Goal: Understand process/instructions: Learn about a topic

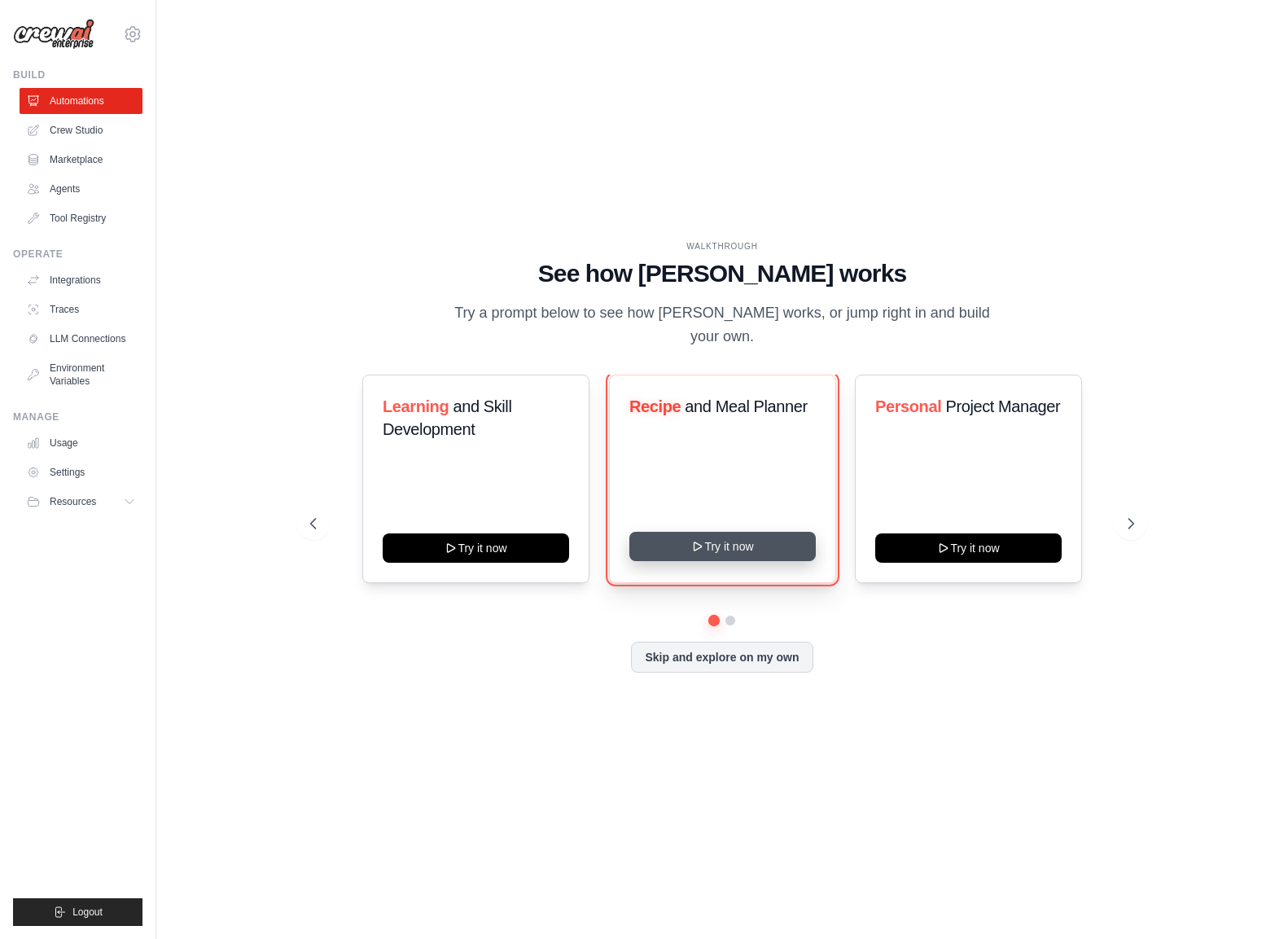
click at [722, 557] on button "Try it now" at bounding box center [722, 546] width 186 height 29
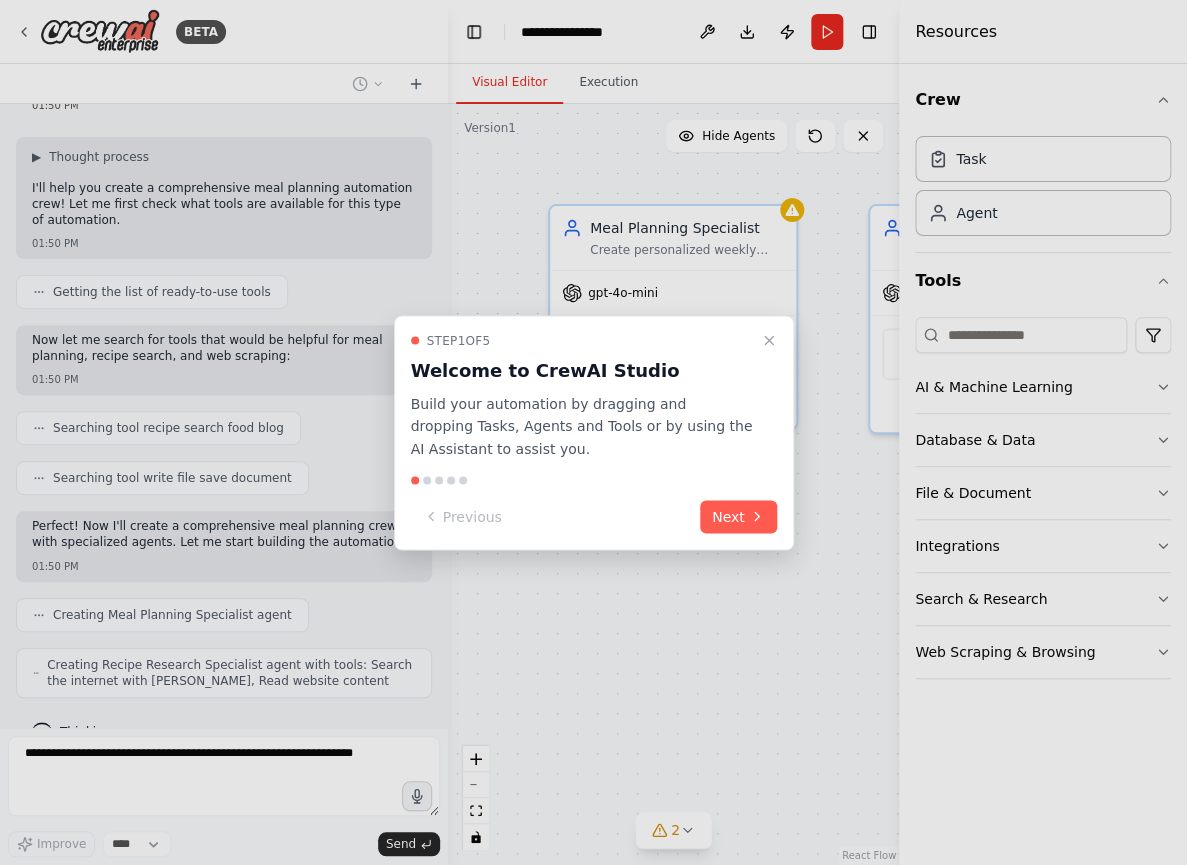
scroll to position [149, 0]
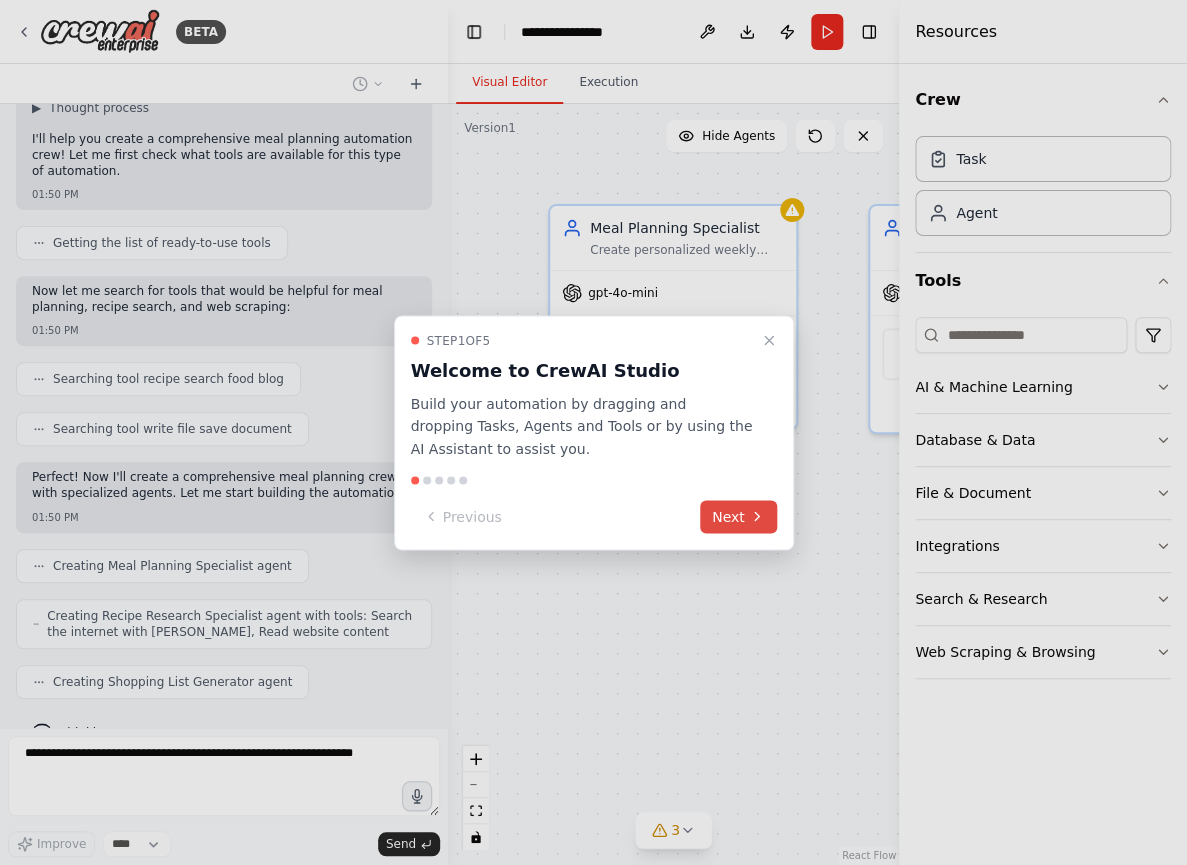
click at [722, 518] on button "Next" at bounding box center [738, 516] width 77 height 33
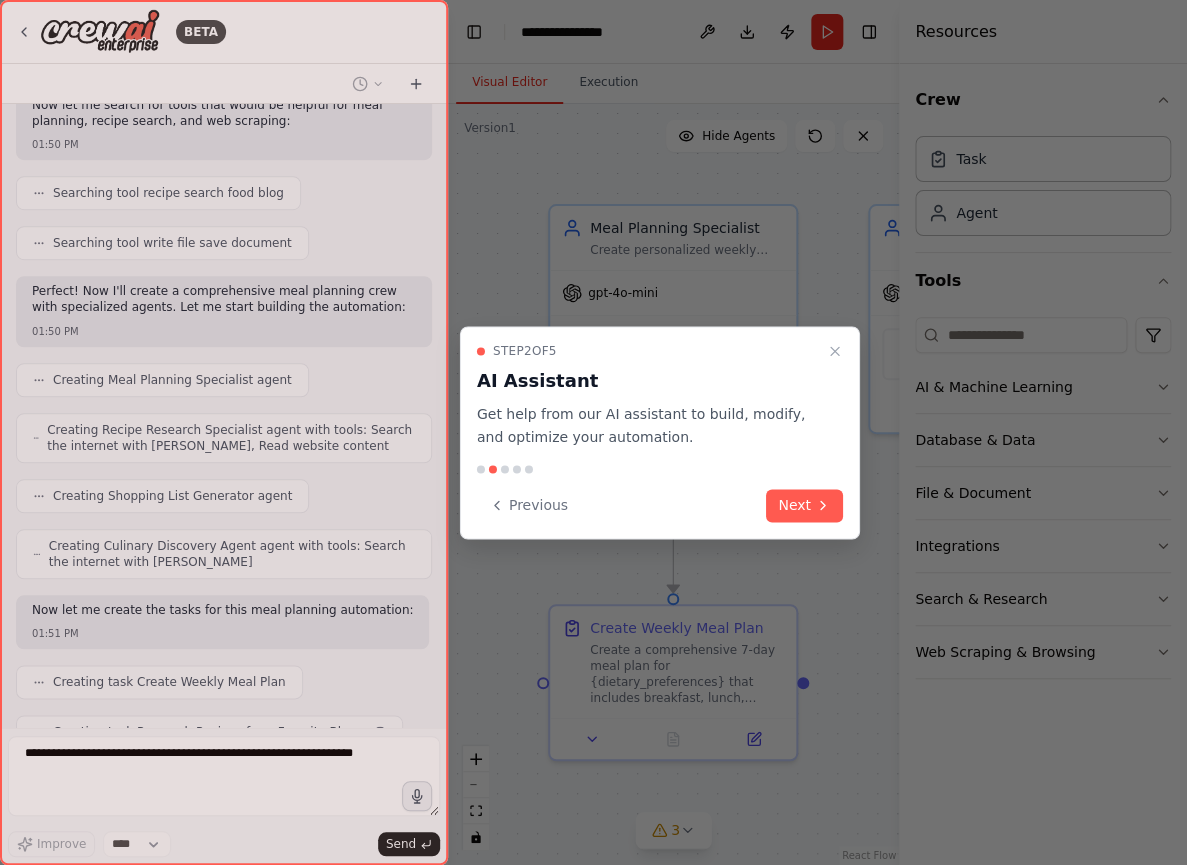
scroll to position [385, 0]
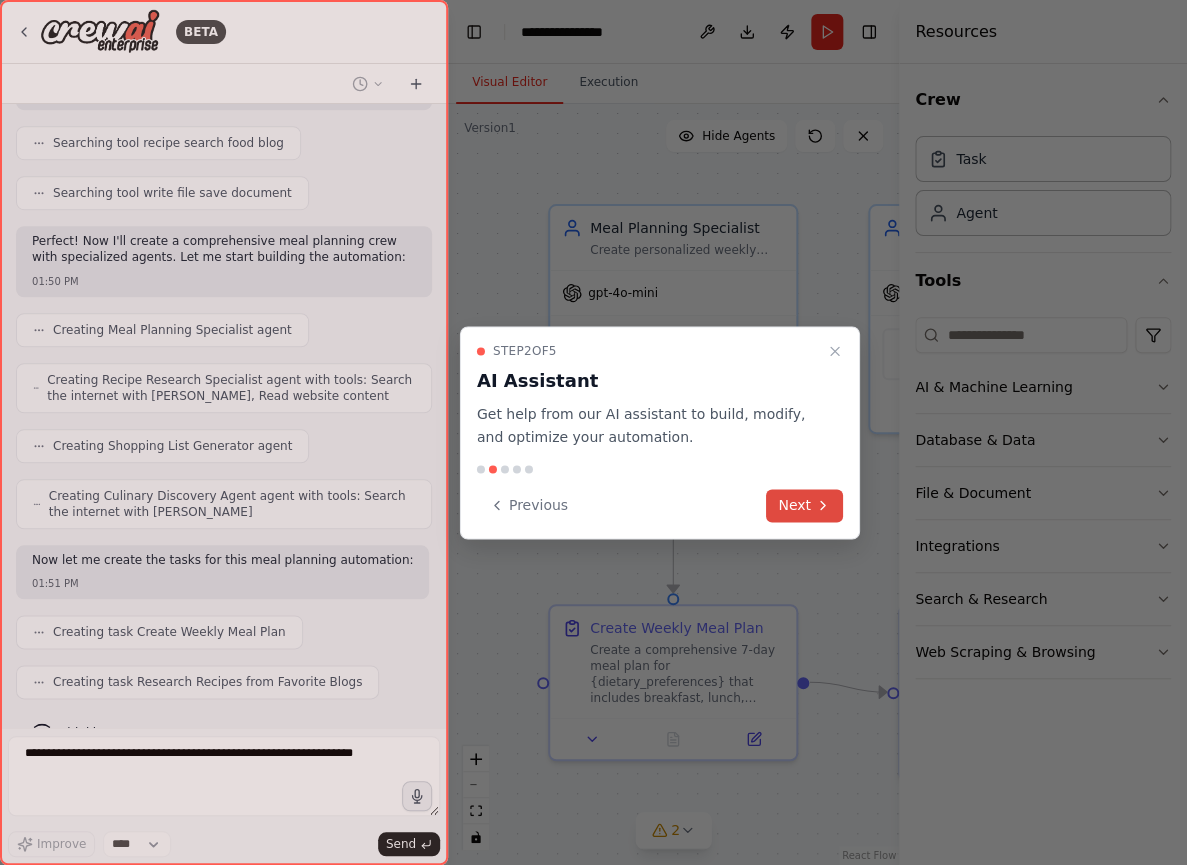
click at [794, 511] on button "Next" at bounding box center [804, 505] width 77 height 33
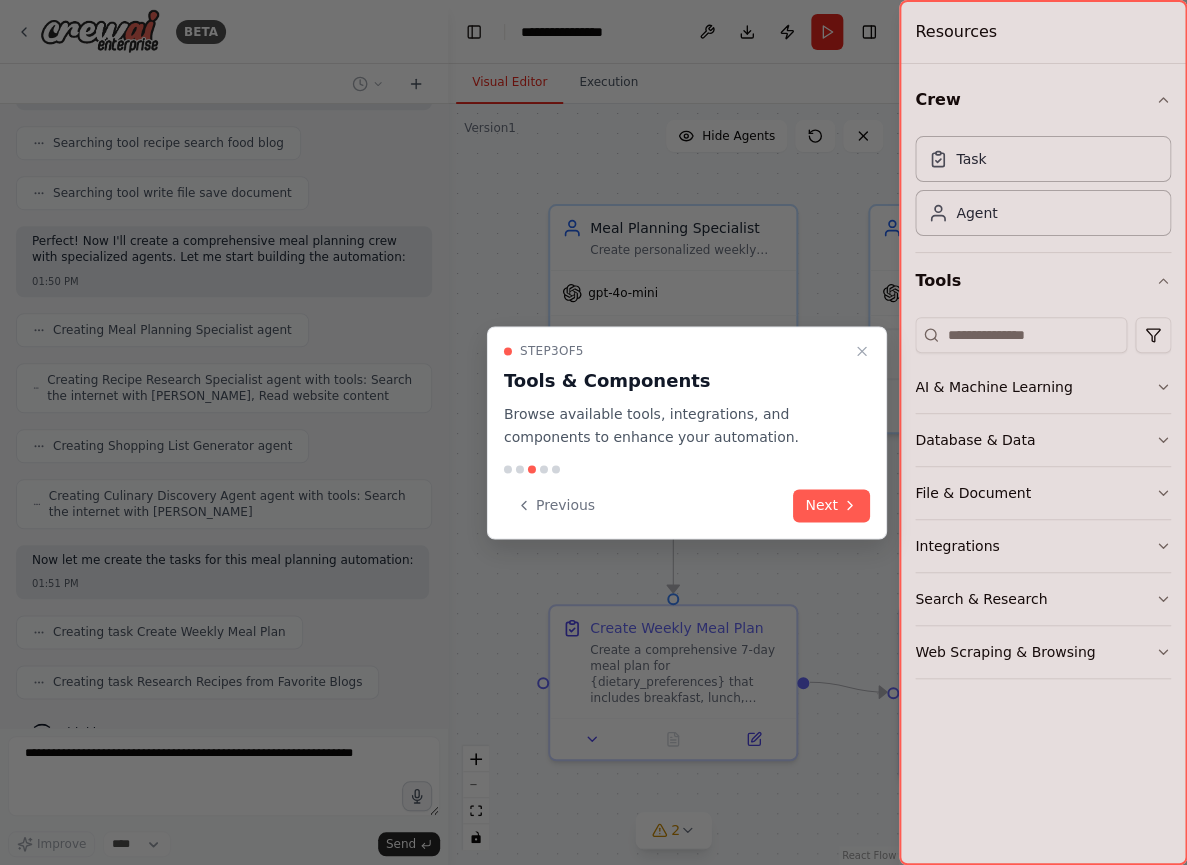
scroll to position [434, 0]
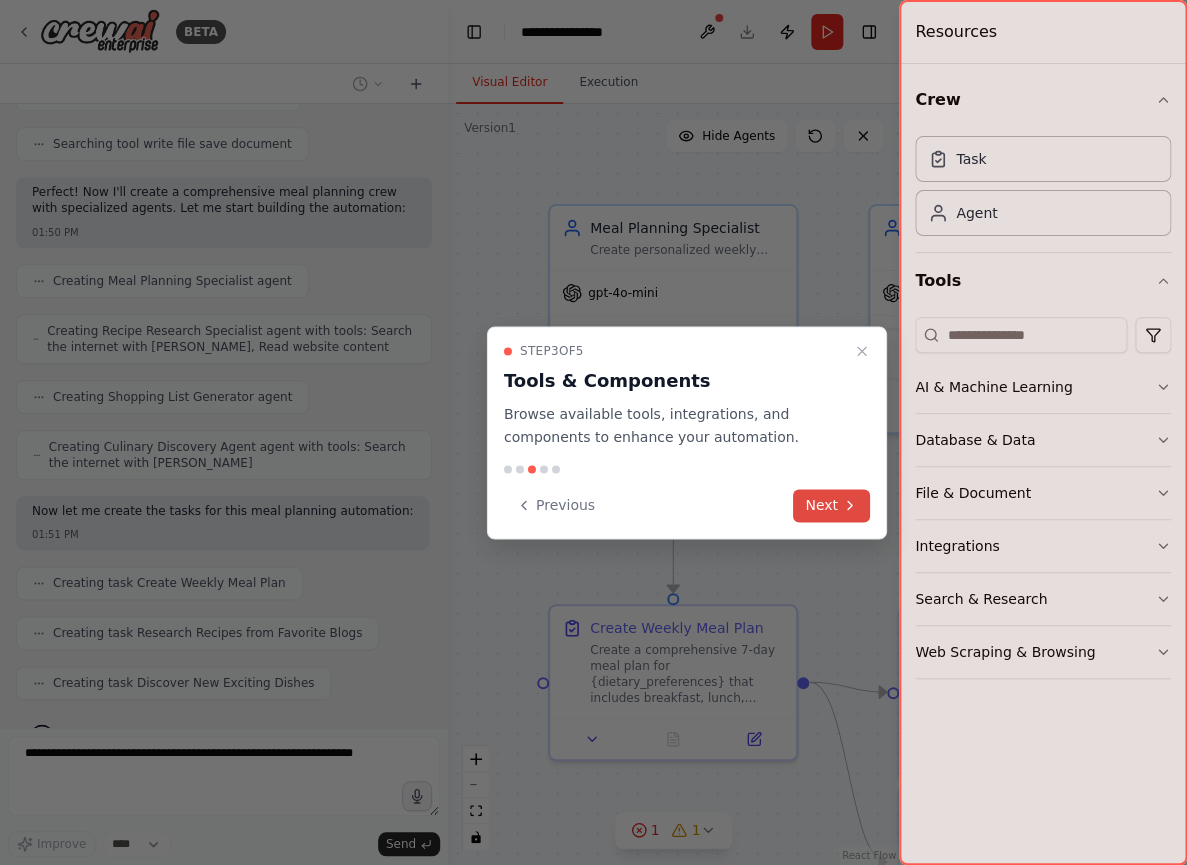
click at [821, 506] on button "Next" at bounding box center [831, 505] width 77 height 33
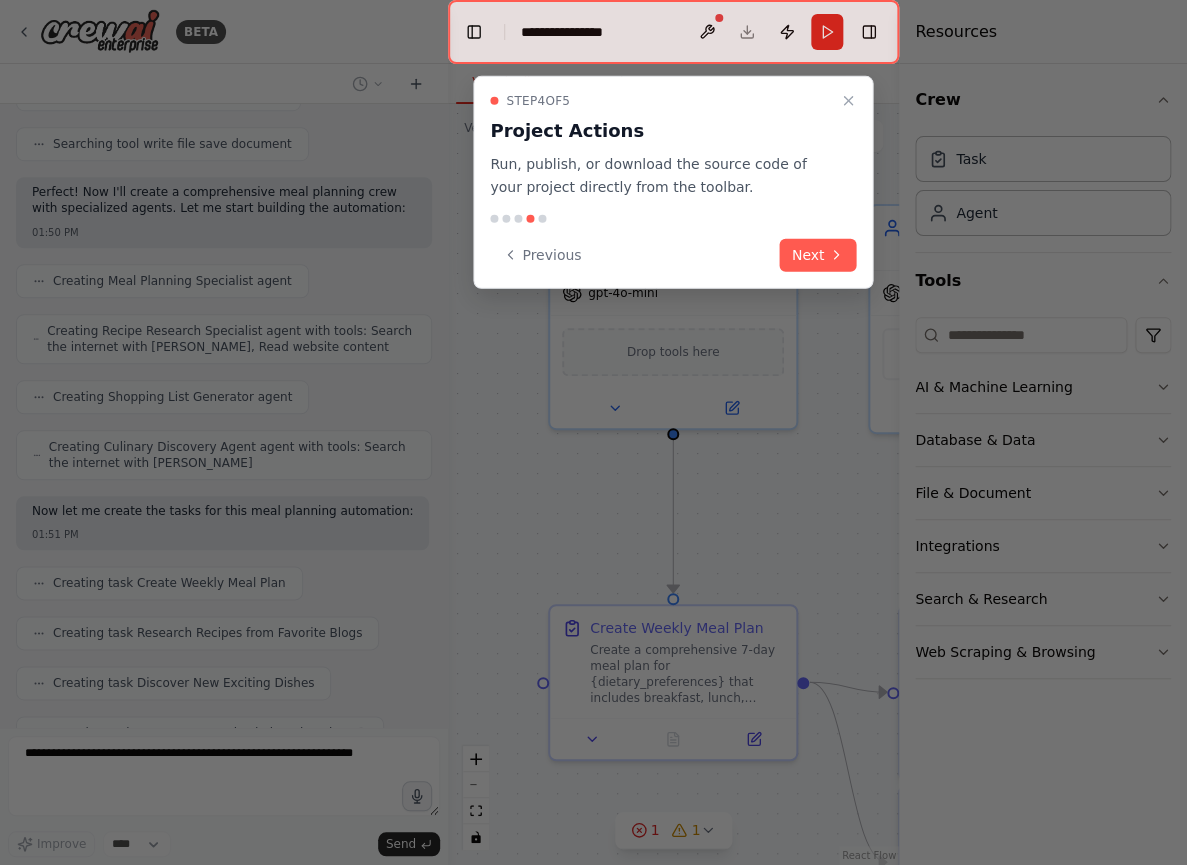
scroll to position [484, 0]
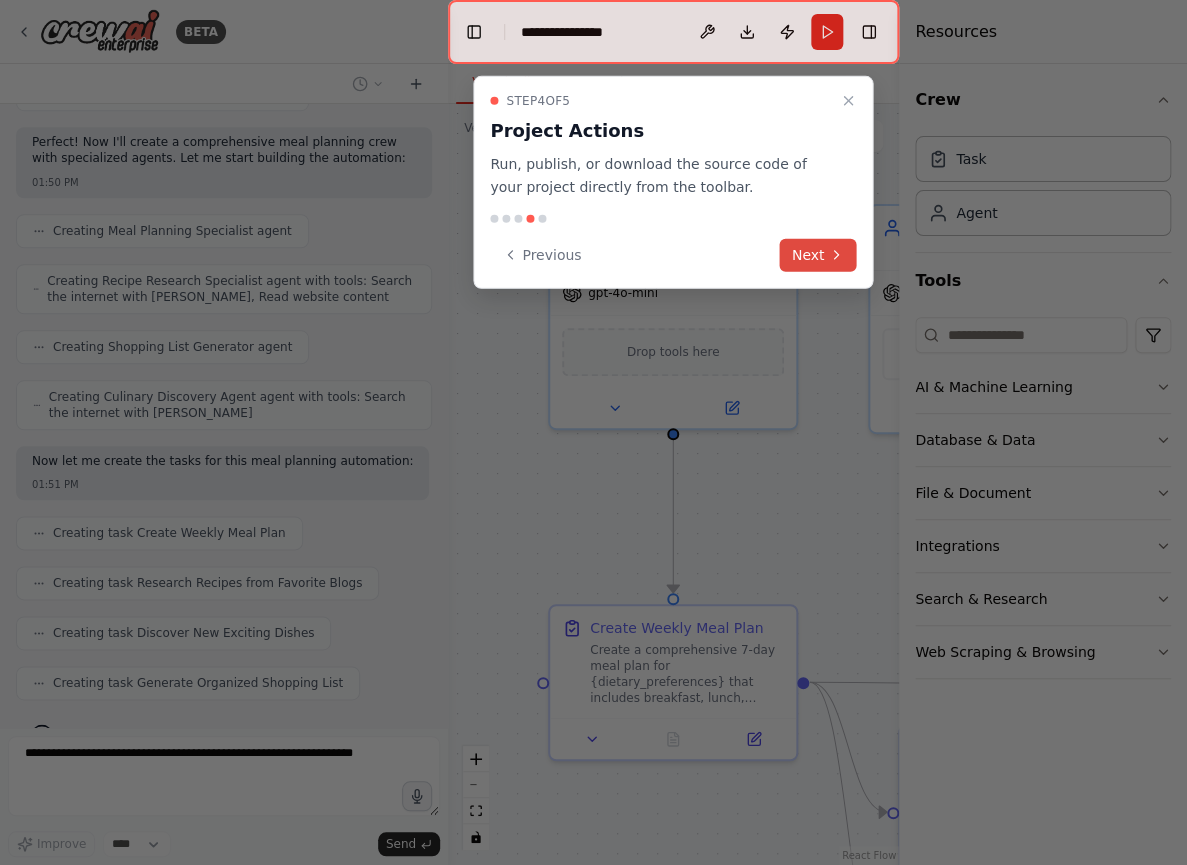
click at [806, 261] on button "Next" at bounding box center [818, 254] width 77 height 33
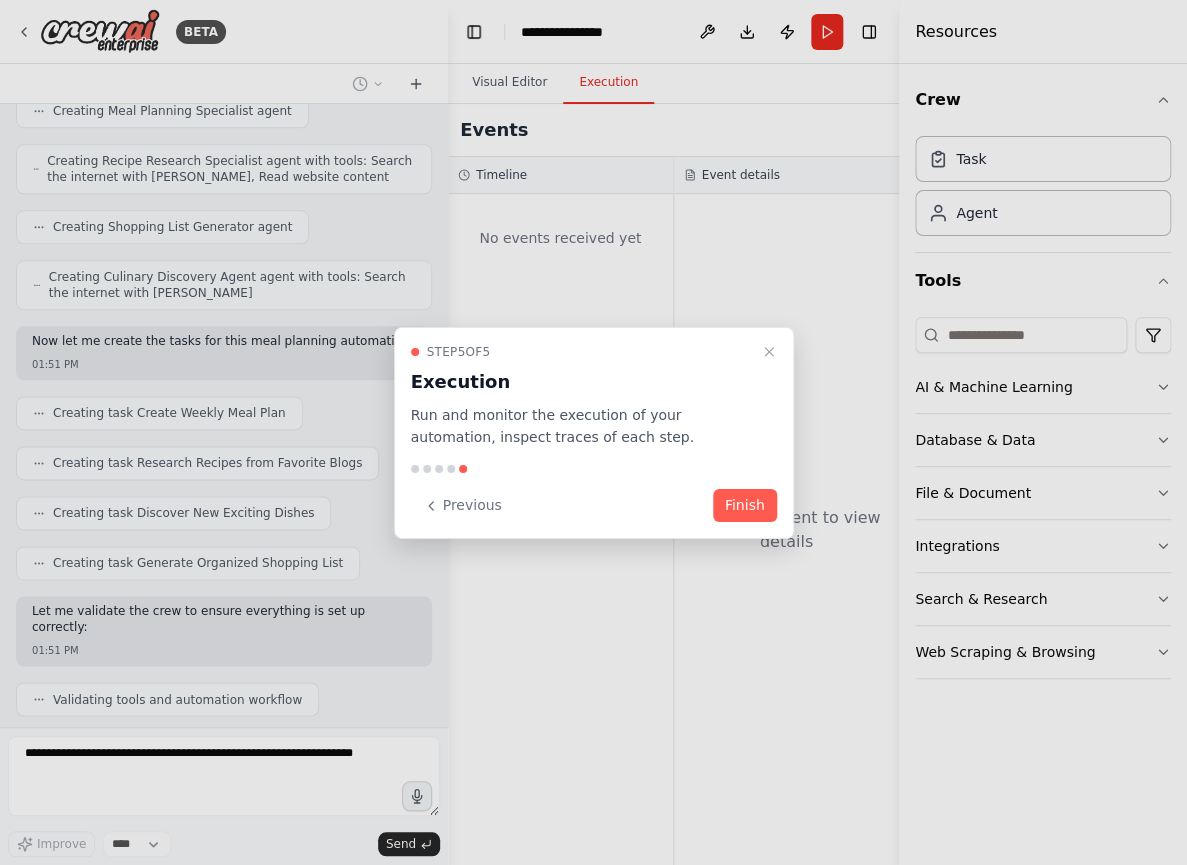
scroll to position [724, 0]
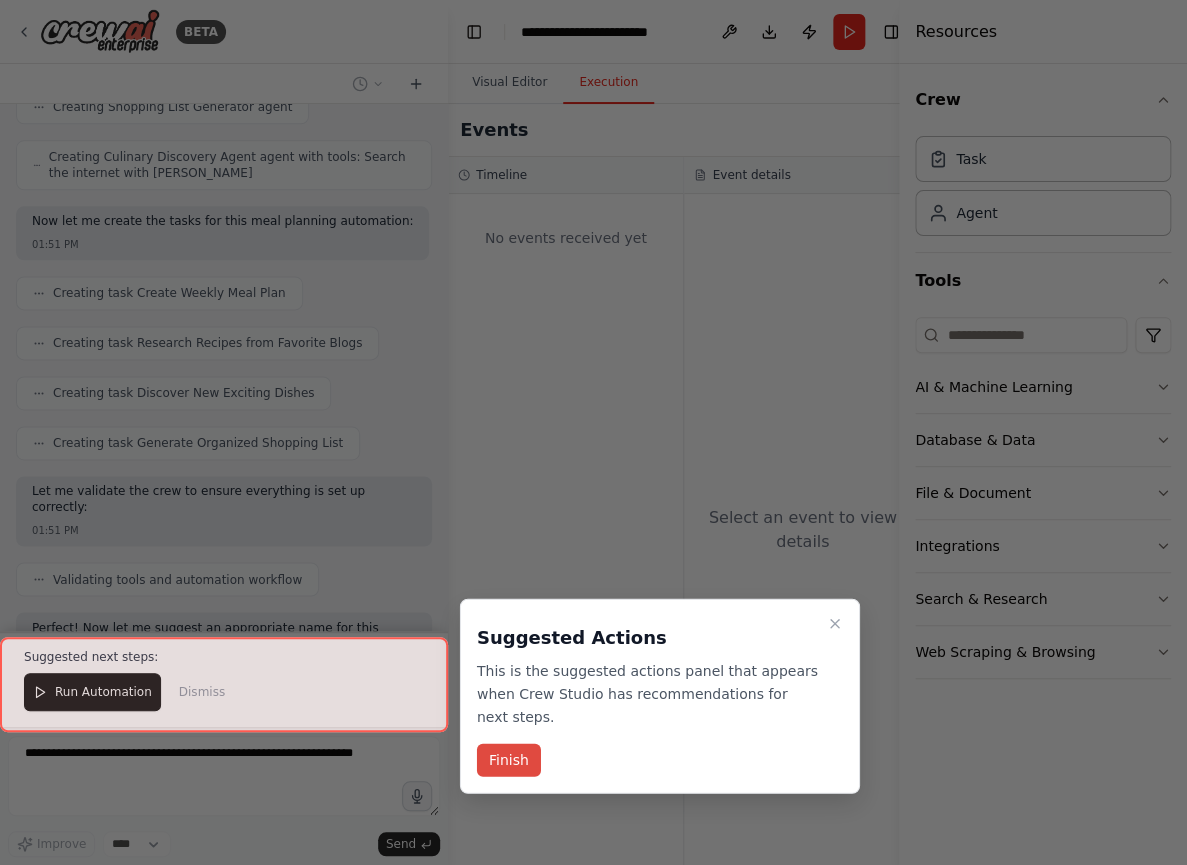
click at [520, 744] on button "Finish" at bounding box center [509, 760] width 64 height 33
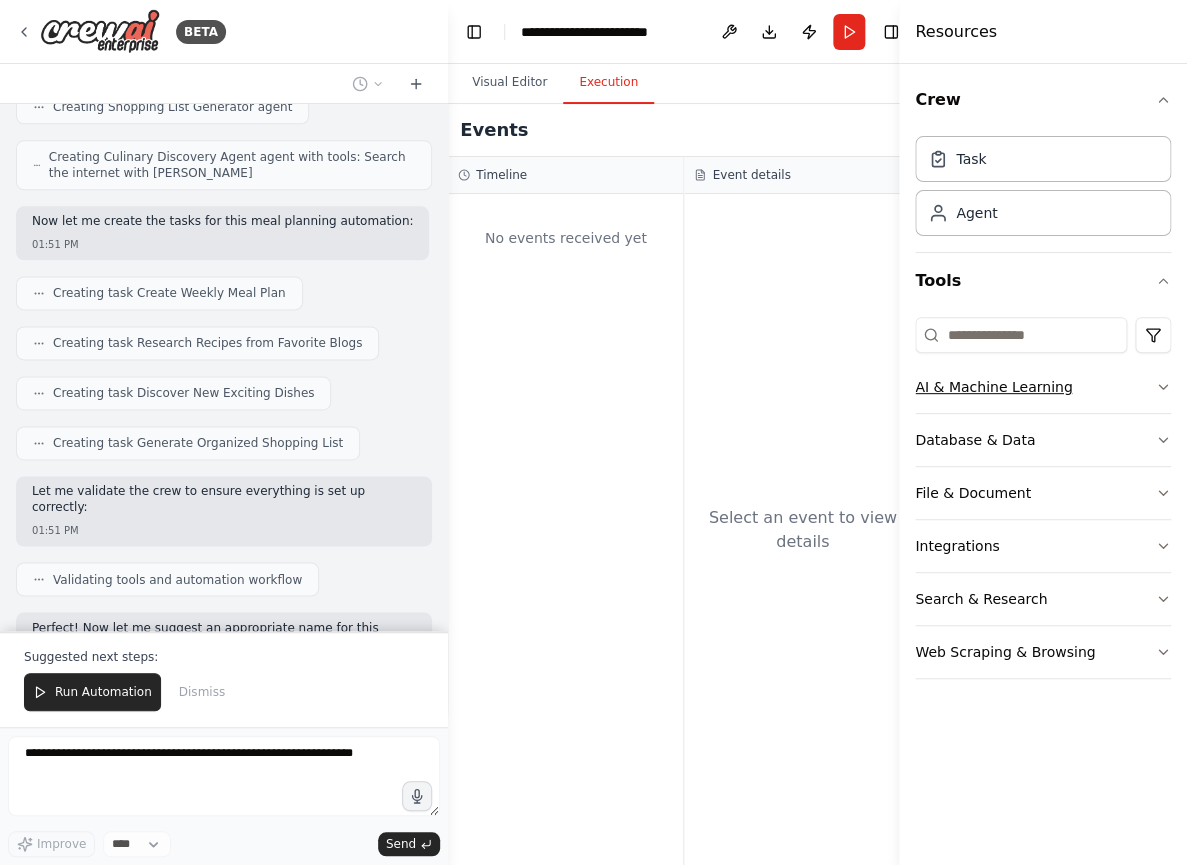
click at [1157, 388] on icon "button" at bounding box center [1163, 387] width 16 height 16
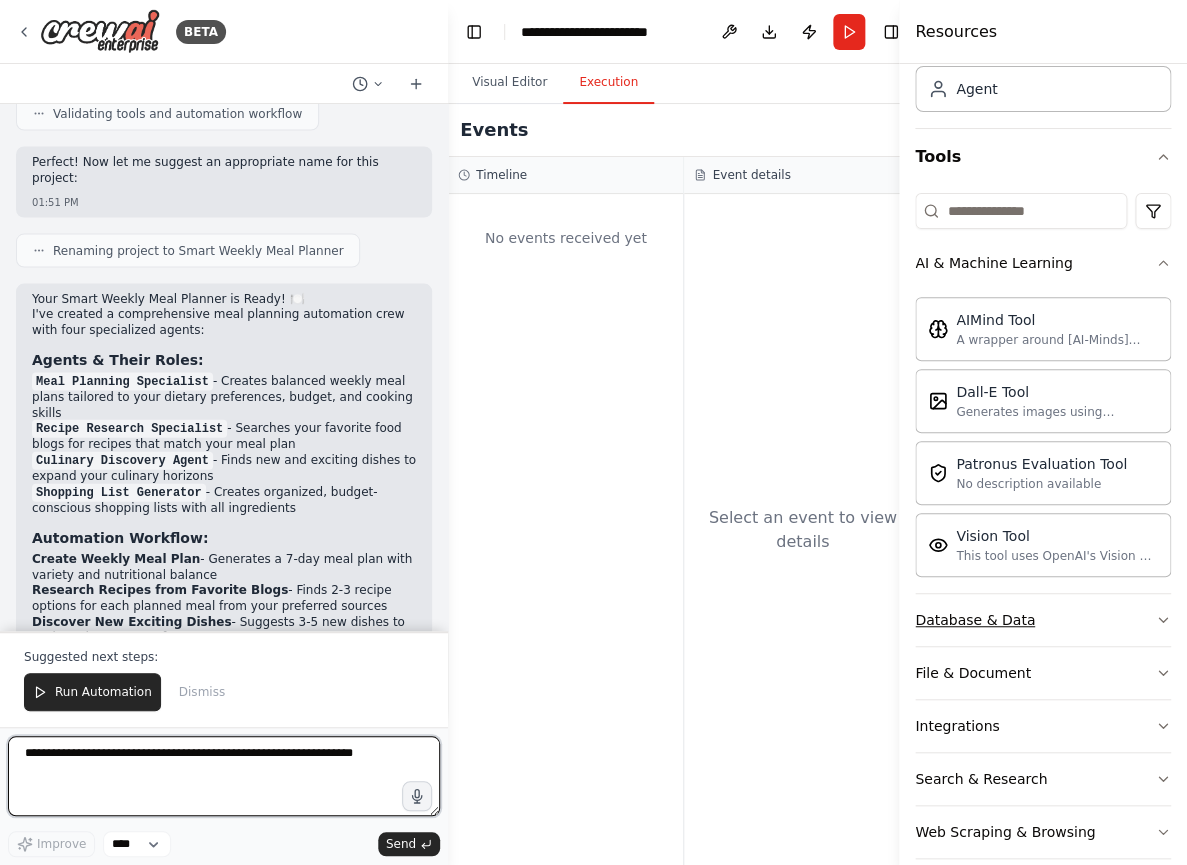
scroll to position [146, 0]
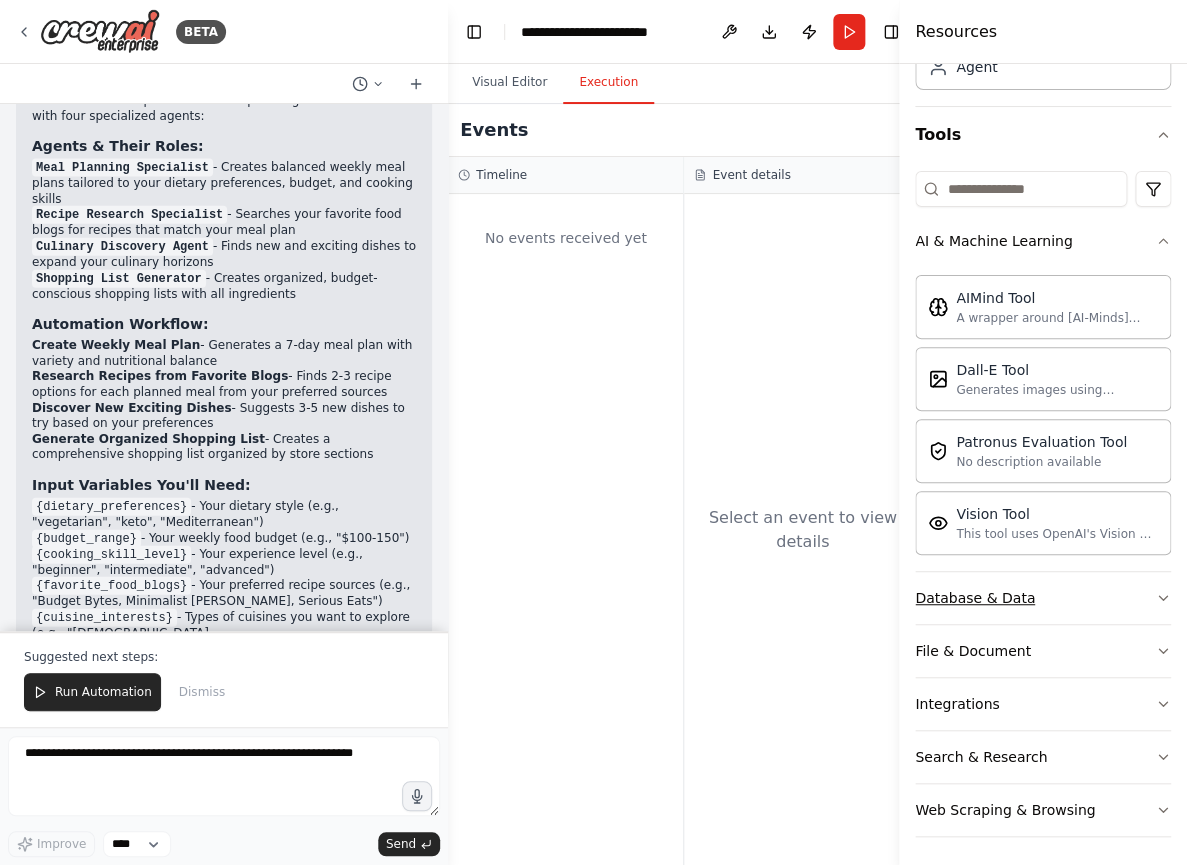
click at [1163, 594] on icon "button" at bounding box center [1163, 598] width 16 height 16
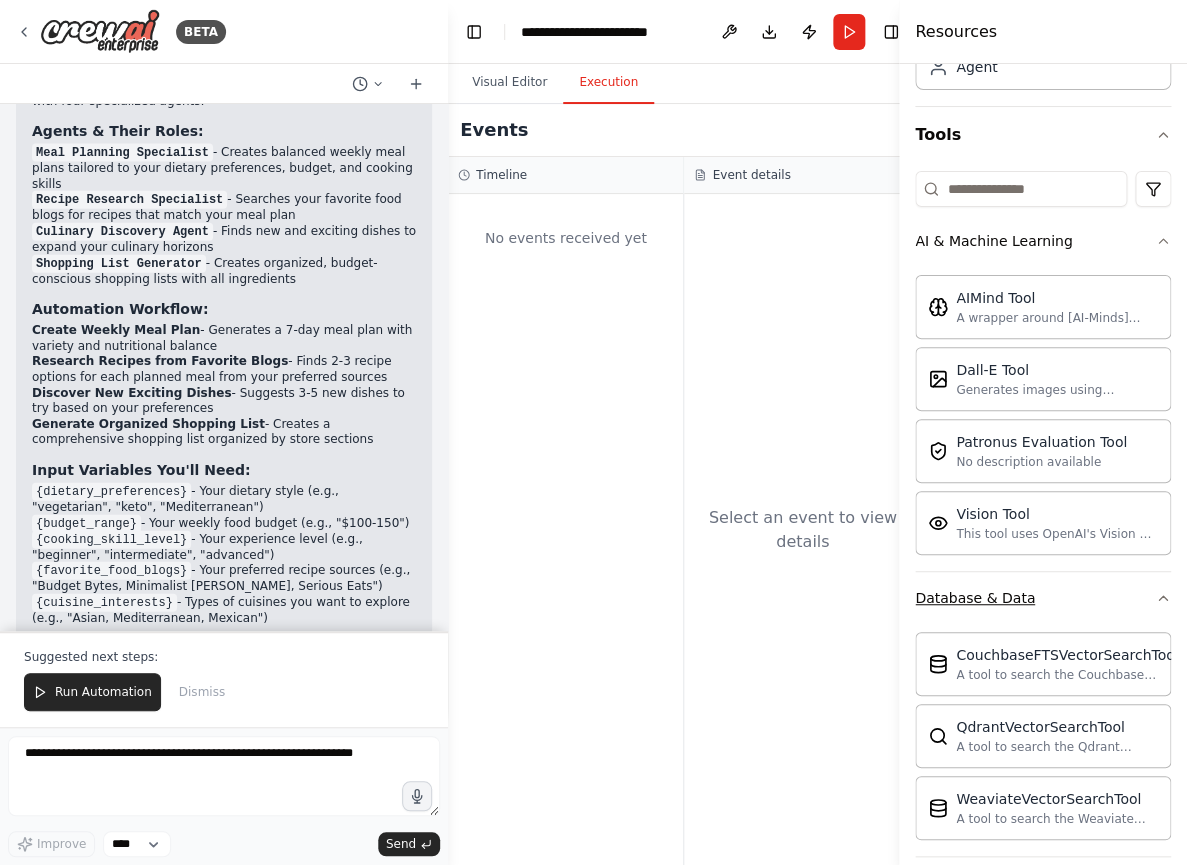
scroll to position [1433, 0]
